Goal: Task Accomplishment & Management: Use online tool/utility

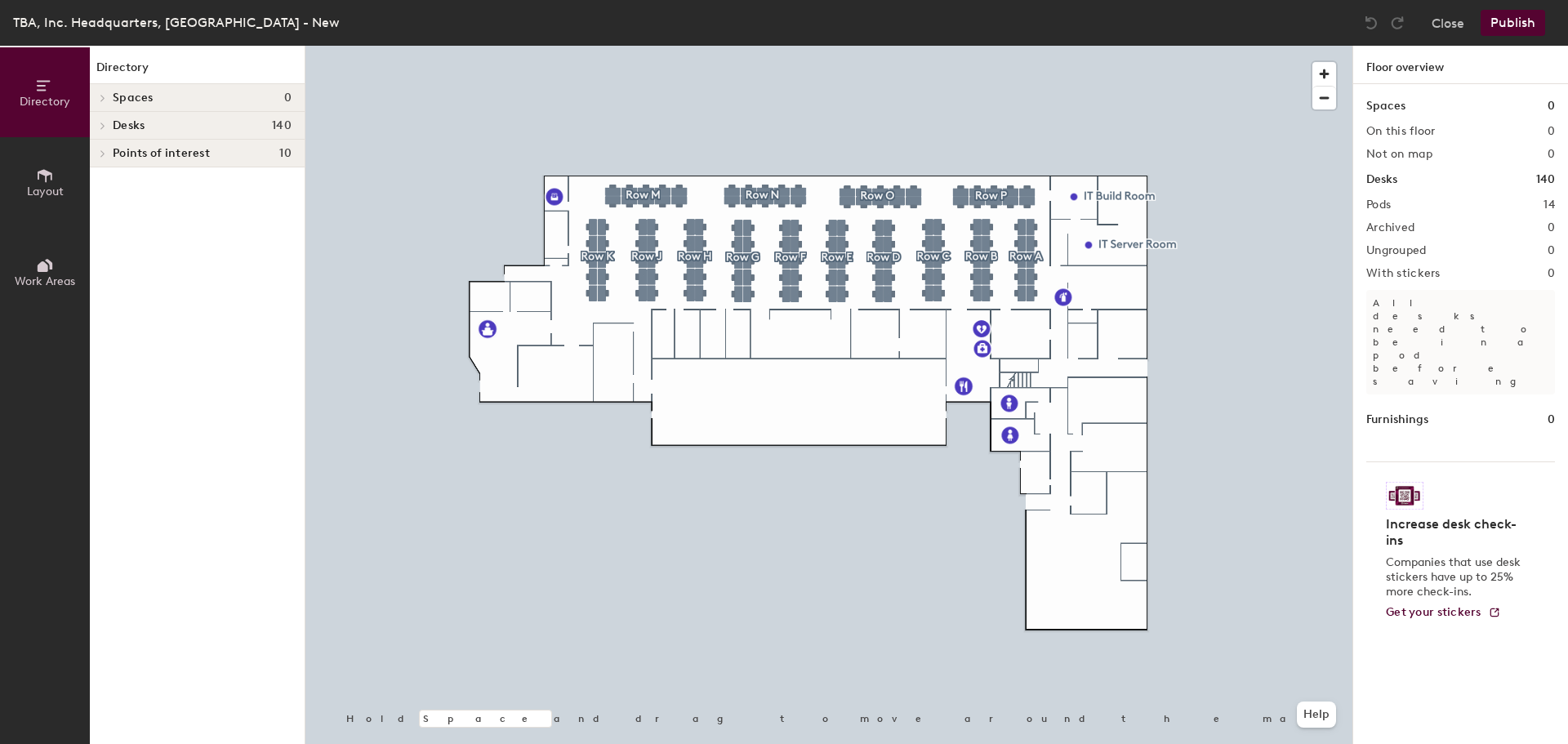
click at [103, 125] on icon at bounding box center [102, 125] width 7 height 8
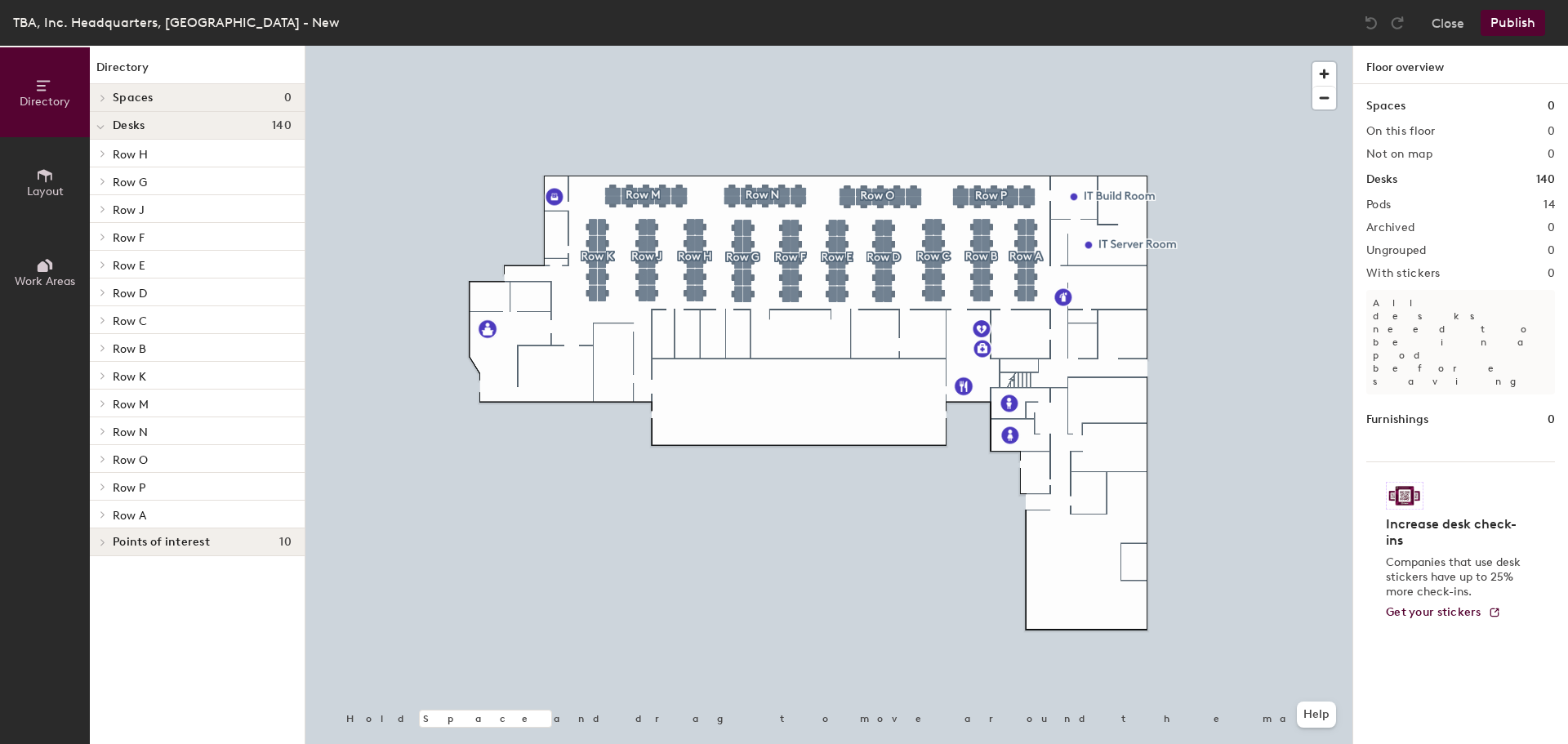
click at [100, 375] on icon at bounding box center [102, 375] width 7 height 8
click at [140, 636] on div "K-10" at bounding box center [197, 637] width 215 height 26
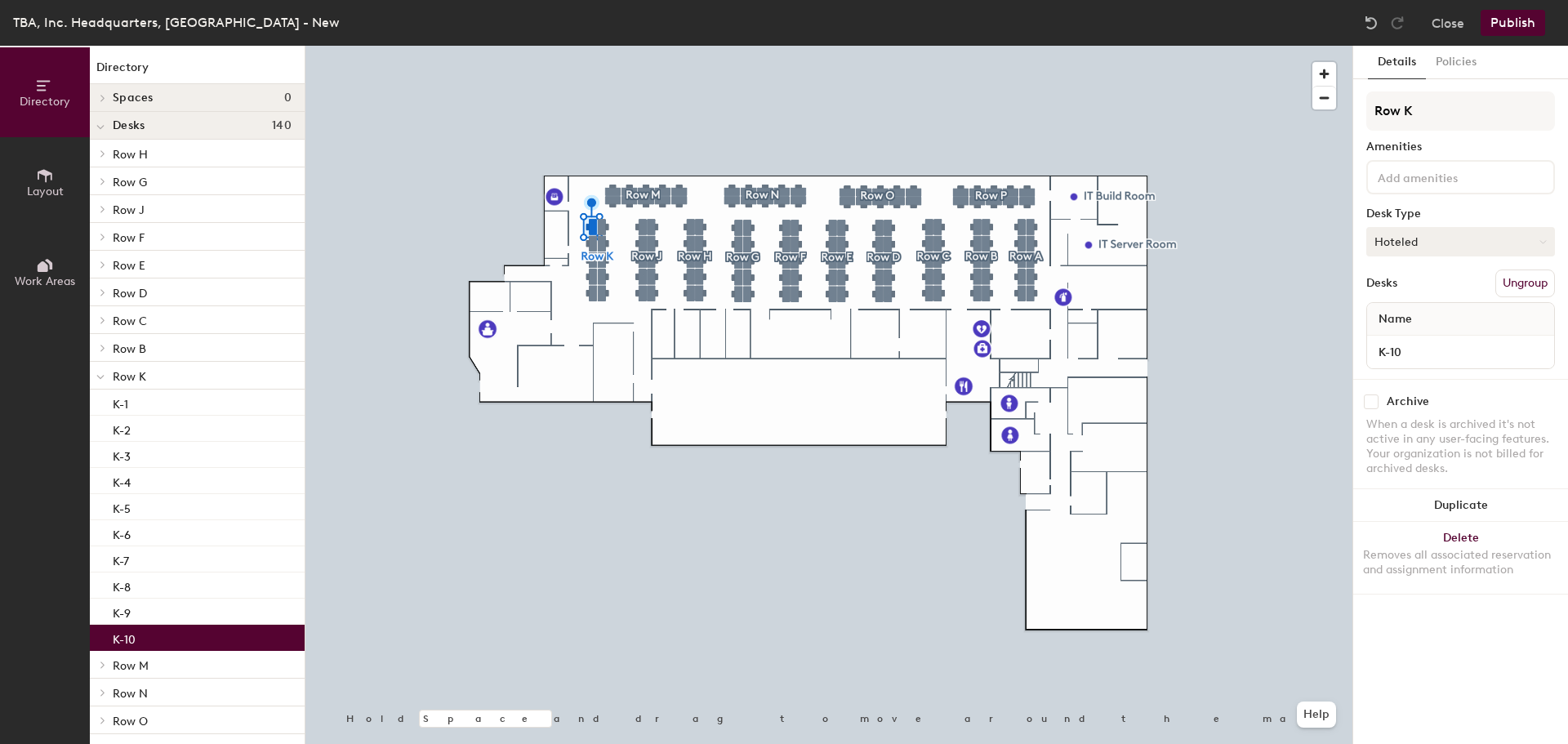
click at [1549, 241] on button "Hoteled" at bounding box center [1461, 241] width 189 height 29
click at [1413, 290] on div "Assigned" at bounding box center [1448, 292] width 163 height 24
click at [1396, 319] on span "Name" at bounding box center [1395, 319] width 50 height 29
click at [1544, 246] on button "Assigned" at bounding box center [1461, 241] width 189 height 29
click at [1414, 290] on div "Assigned" at bounding box center [1448, 292] width 163 height 24
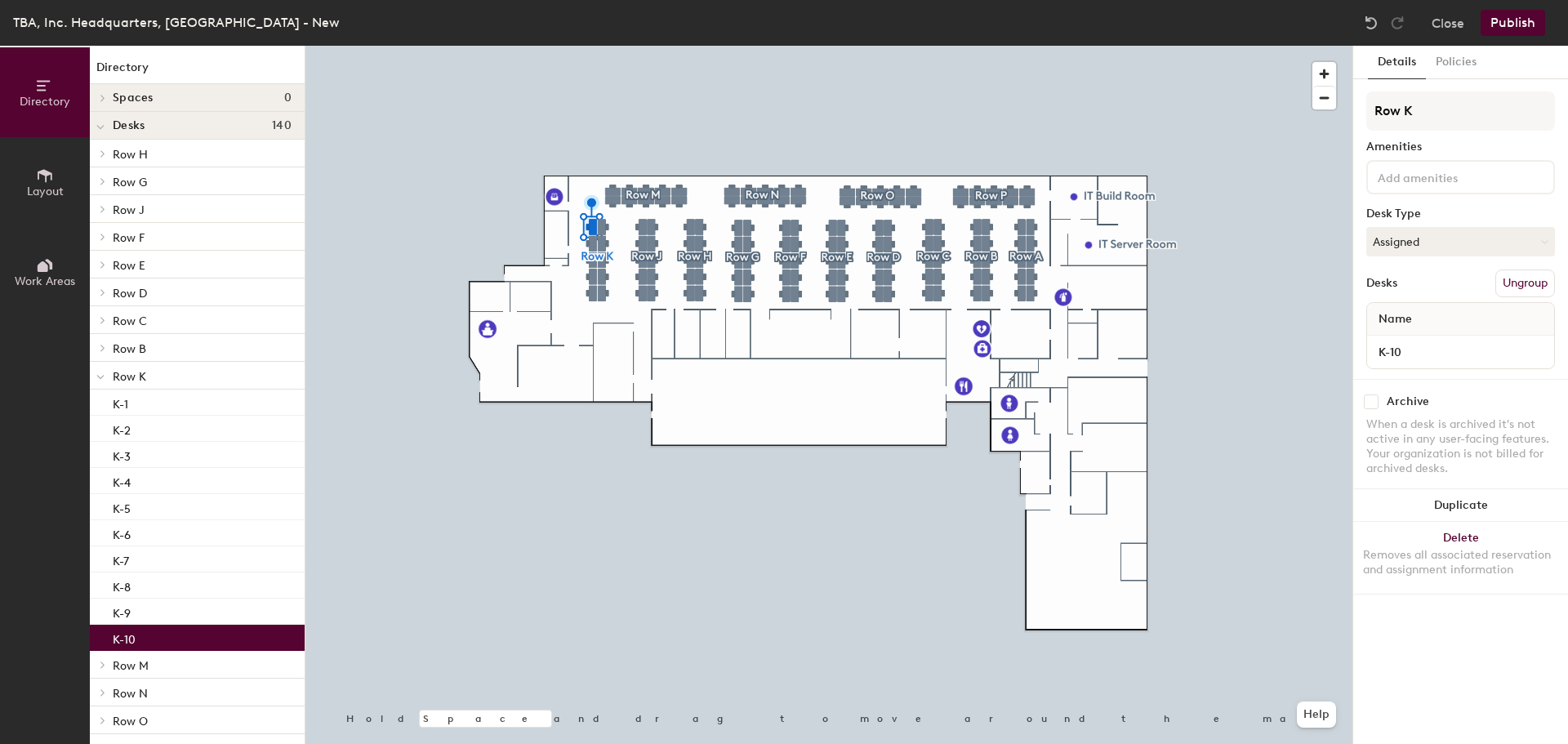
click at [1517, 24] on button "Publish" at bounding box center [1513, 22] width 65 height 26
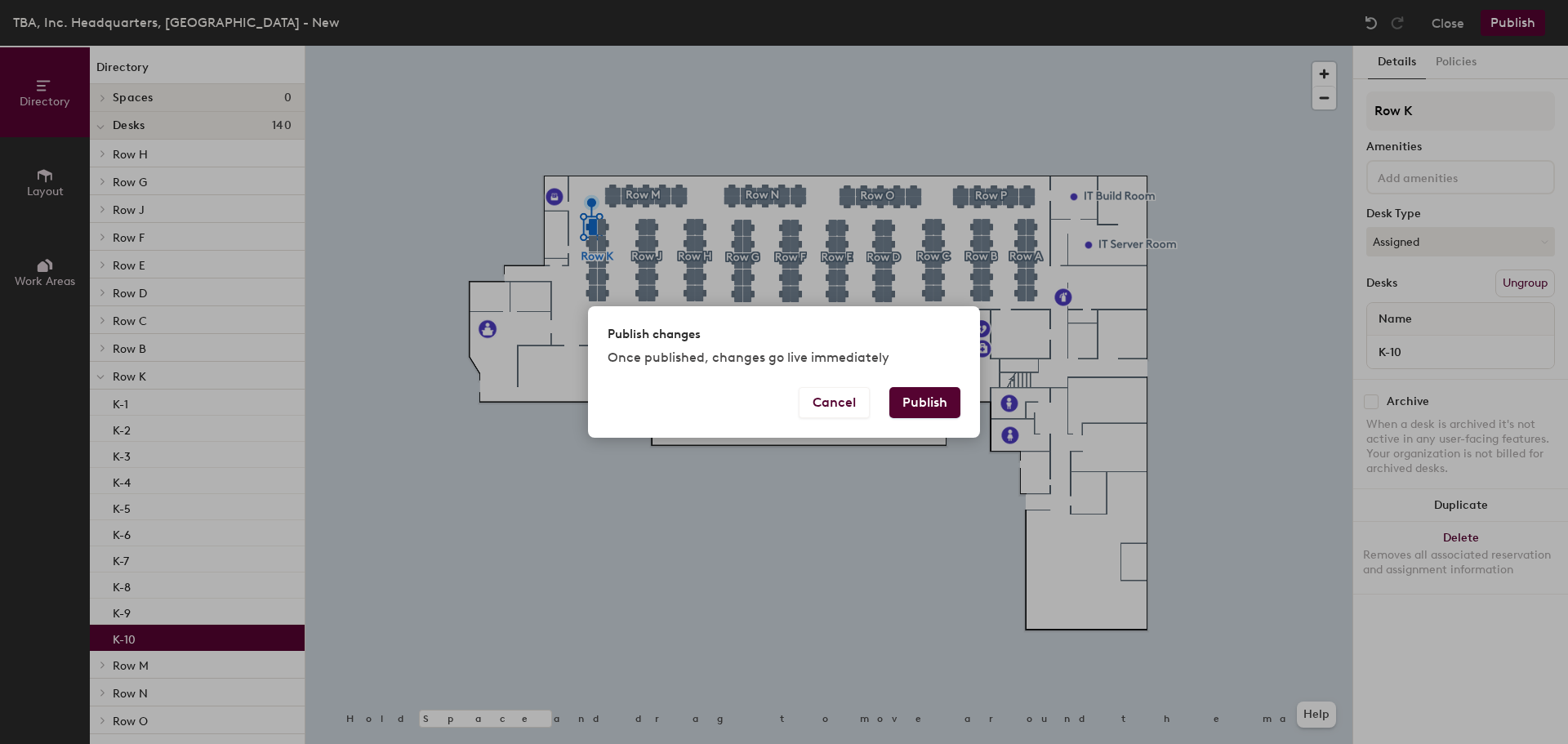
click at [922, 399] on button "Publish" at bounding box center [925, 403] width 71 height 31
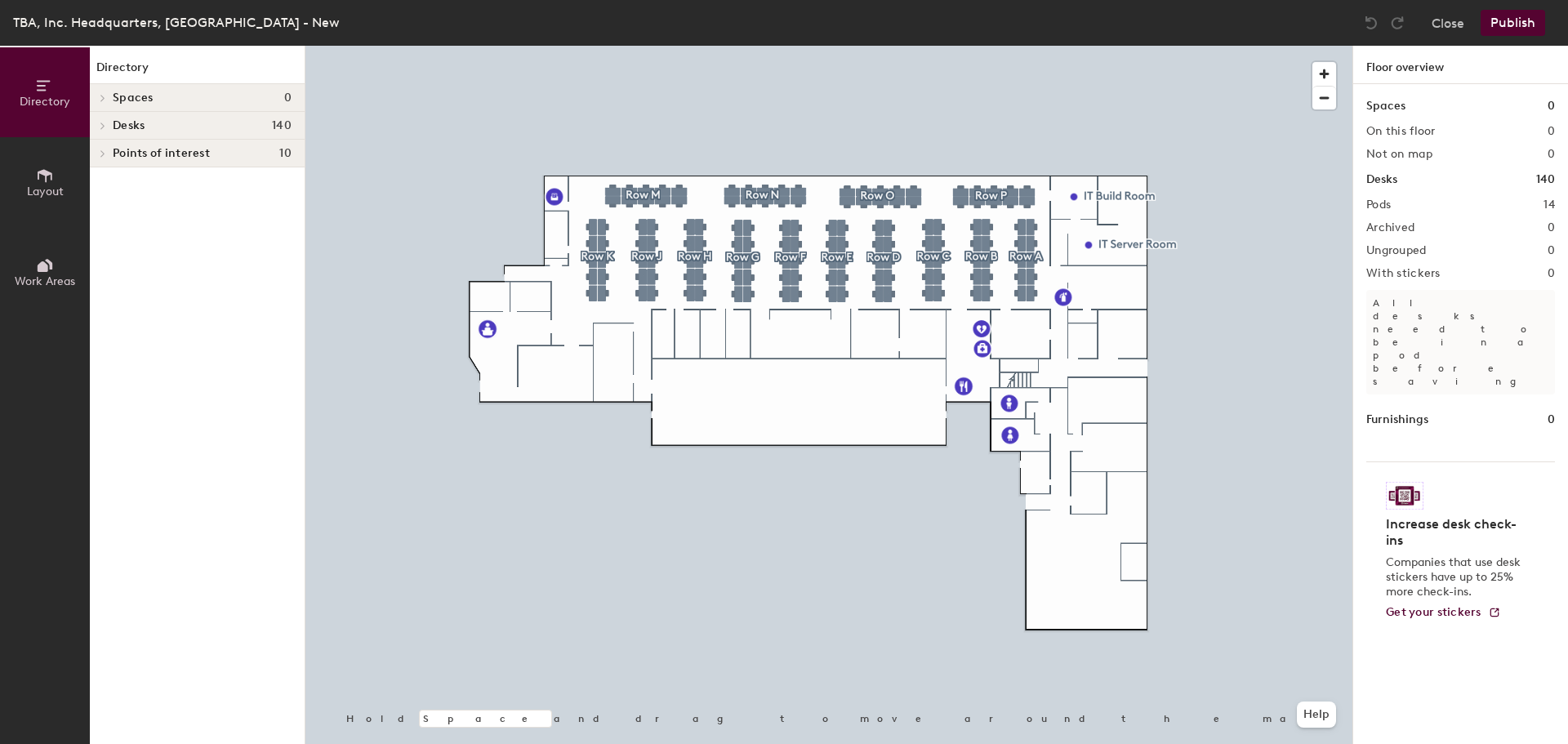
click at [1503, 23] on button "Publish" at bounding box center [1513, 22] width 65 height 26
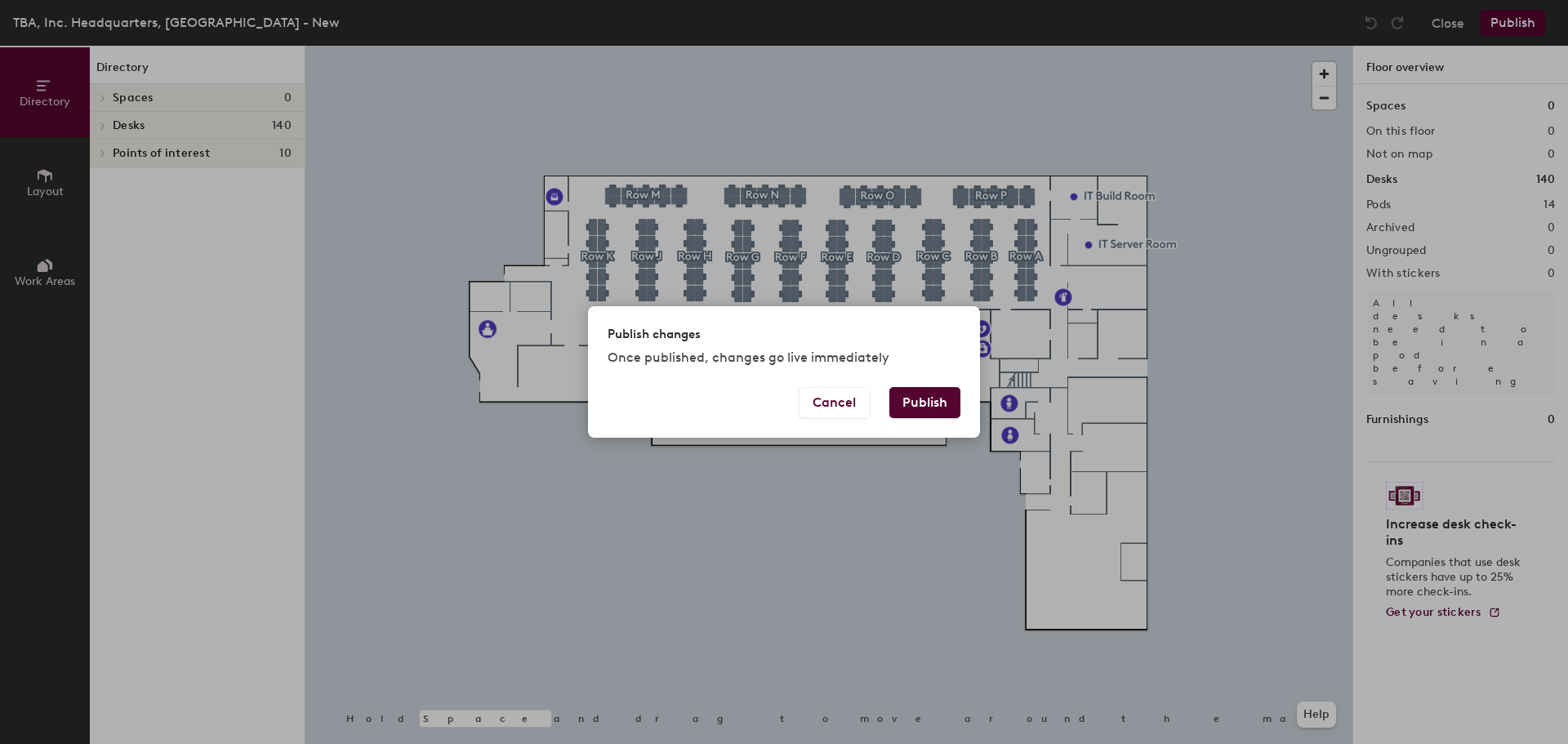
click at [939, 406] on button "Publish" at bounding box center [925, 403] width 71 height 31
